Goal: Check status: Check status

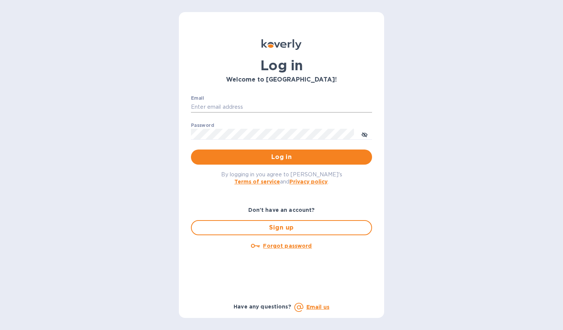
click at [215, 107] on input "Email" at bounding box center [281, 107] width 181 height 11
type input "[PERSON_NAME][EMAIL_ADDRESS][DOMAIN_NAME]"
click at [273, 156] on span "Log in" at bounding box center [281, 157] width 169 height 9
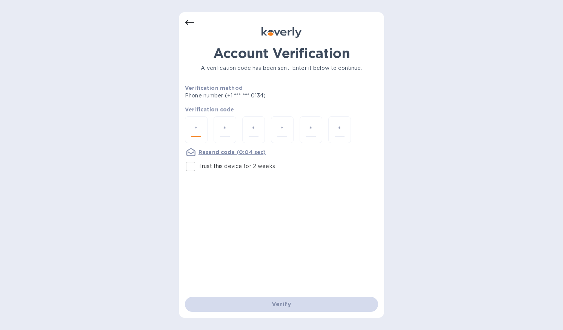
click at [193, 134] on input "number" at bounding box center [196, 130] width 10 height 14
click at [191, 168] on input "Trust this device for 2 weeks" at bounding box center [191, 167] width 16 height 16
checkbox input "true"
click at [198, 130] on input "number" at bounding box center [196, 130] width 10 height 14
type input "3"
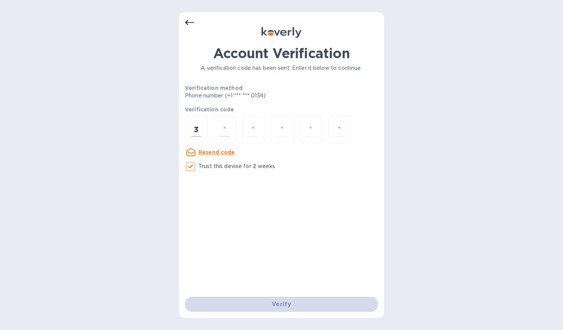
type input "3"
type input "0"
type input "7"
type input "4"
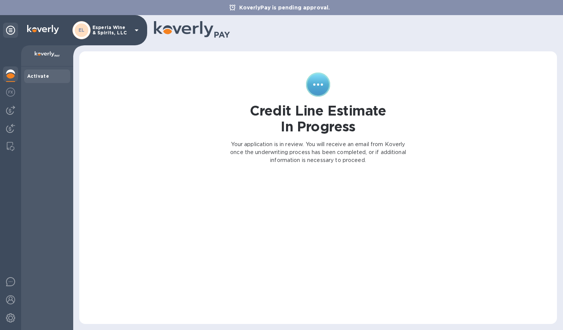
click at [134, 29] on icon at bounding box center [136, 30] width 9 height 9
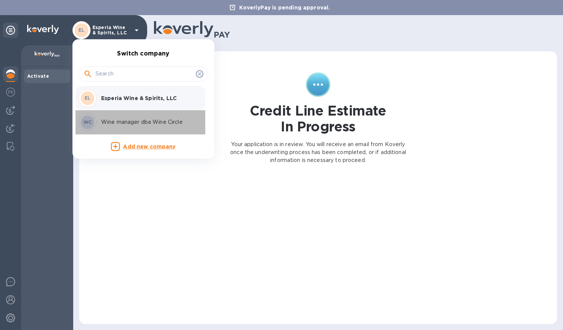
click at [119, 120] on p "Wine manager dba Wine Circle" at bounding box center [148, 122] width 95 height 8
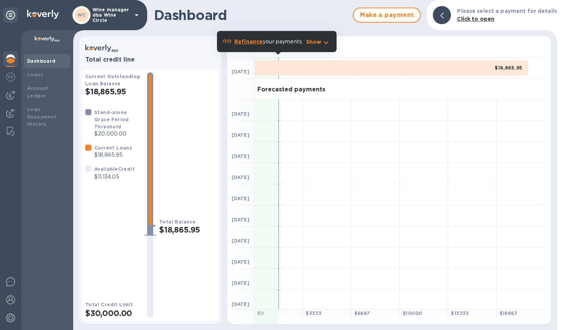
click at [297, 65] on div "$18,865.95" at bounding box center [391, 67] width 274 height 15
